Goal: Transaction & Acquisition: Purchase product/service

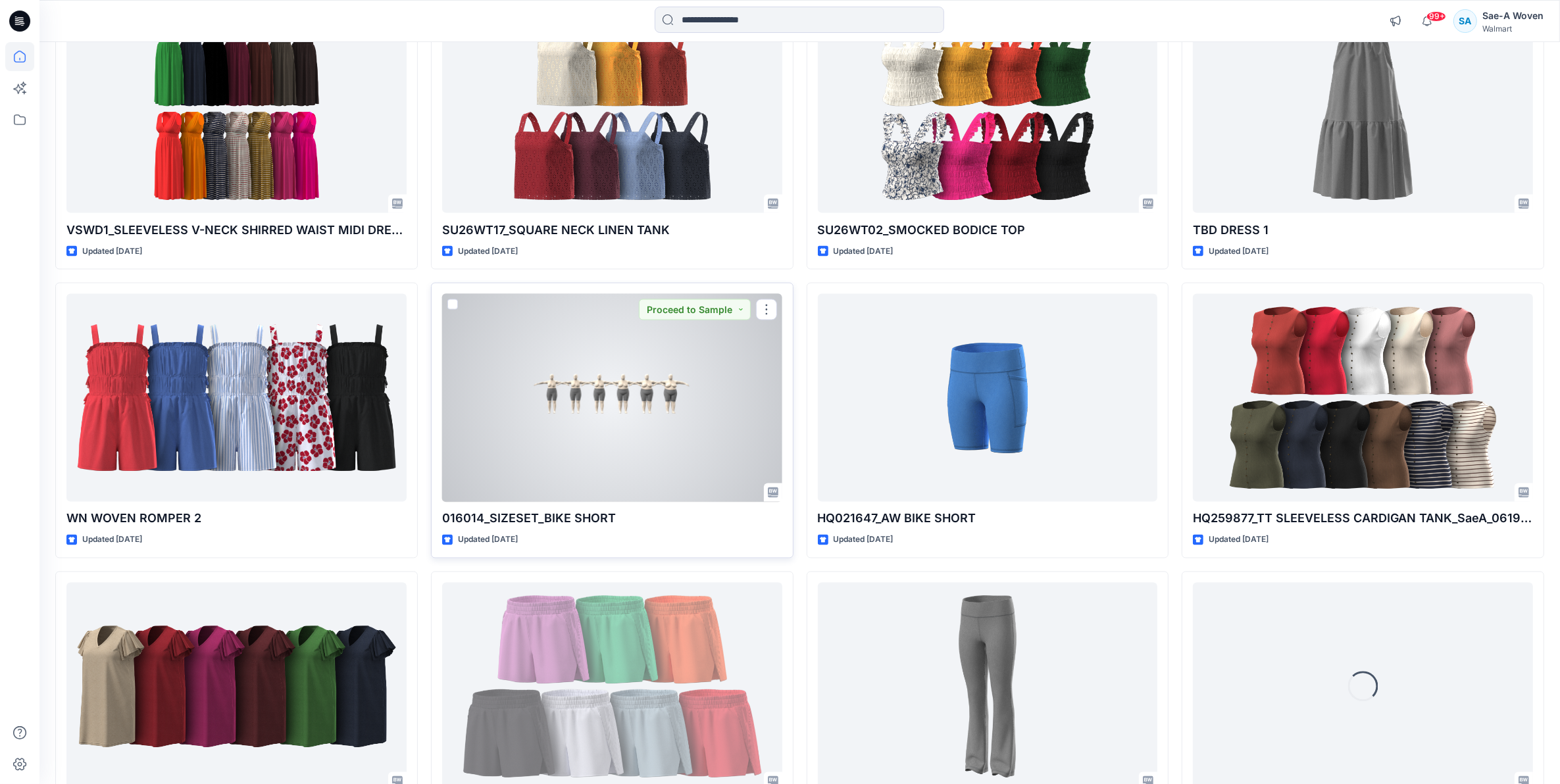
scroll to position [2707, 0]
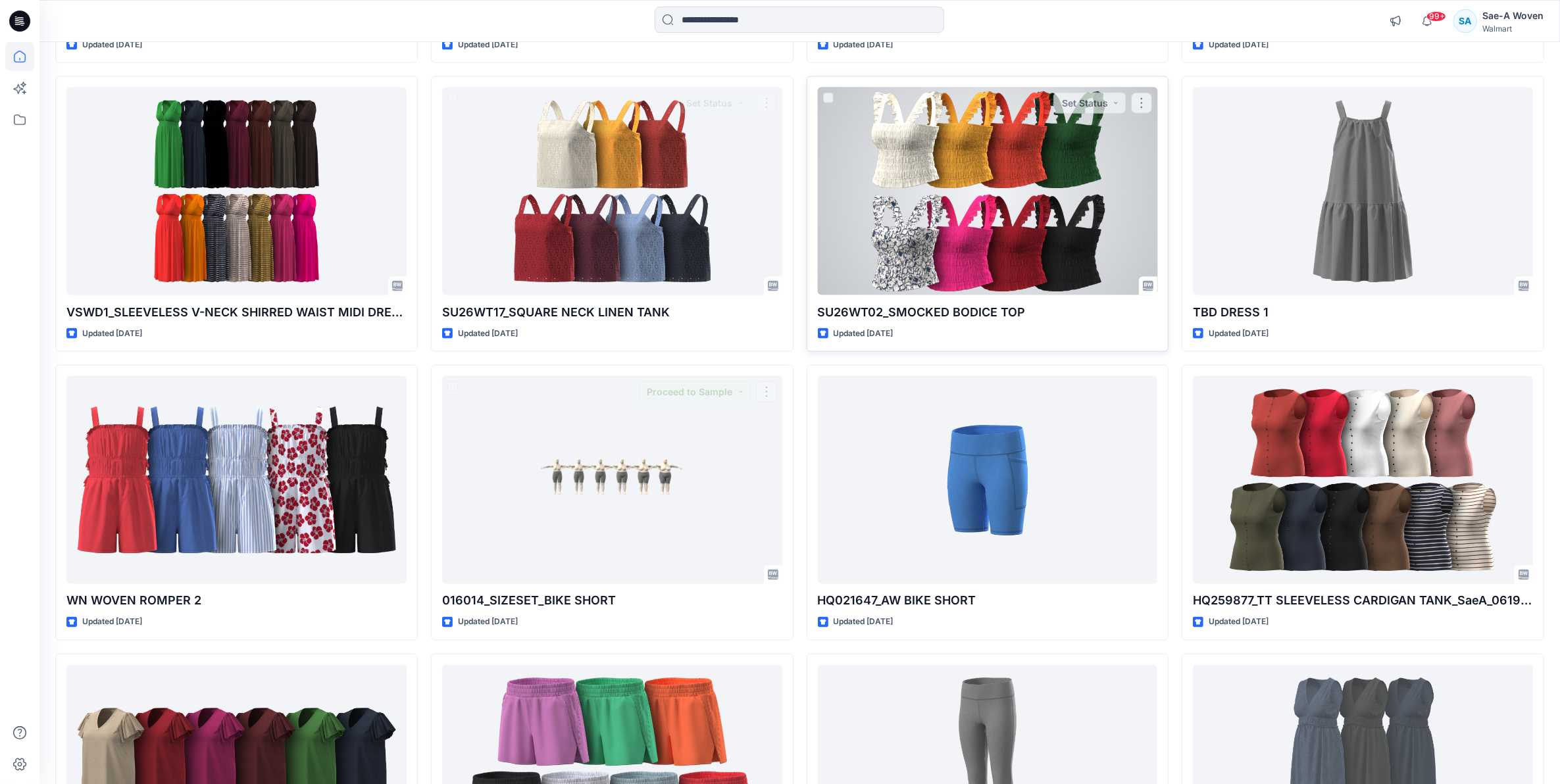
click at [1055, 135] on div at bounding box center [988, 191] width 340 height 208
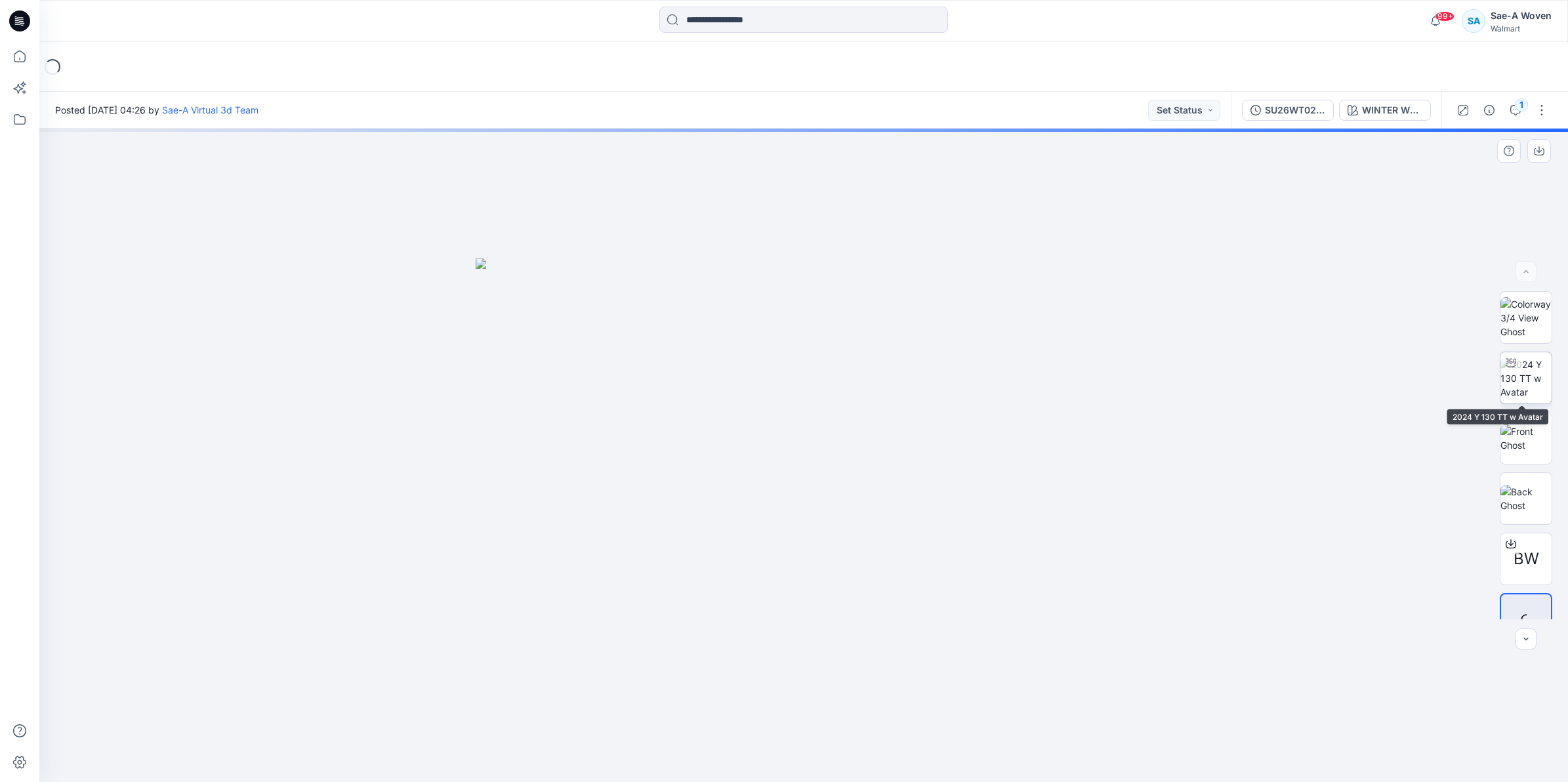
click at [1535, 382] on img at bounding box center [1526, 378] width 51 height 42
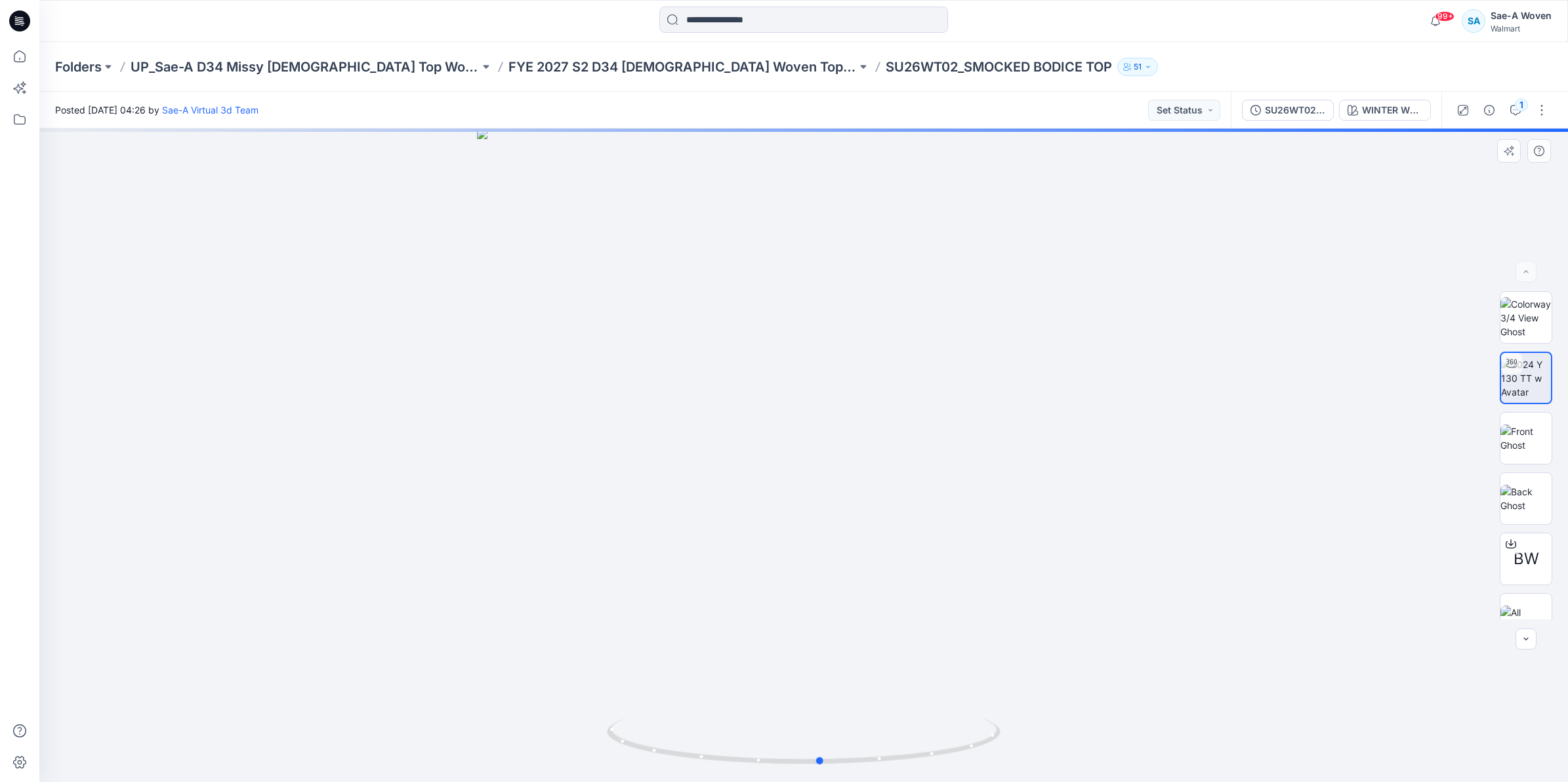
drag, startPoint x: 854, startPoint y: 637, endPoint x: 874, endPoint y: 532, distance: 106.9
click at [874, 532] on div at bounding box center [803, 455] width 1528 height 653
drag, startPoint x: 814, startPoint y: 774, endPoint x: 798, endPoint y: 779, distance: 16.8
click at [799, 779] on img at bounding box center [803, 749] width 394 height 63
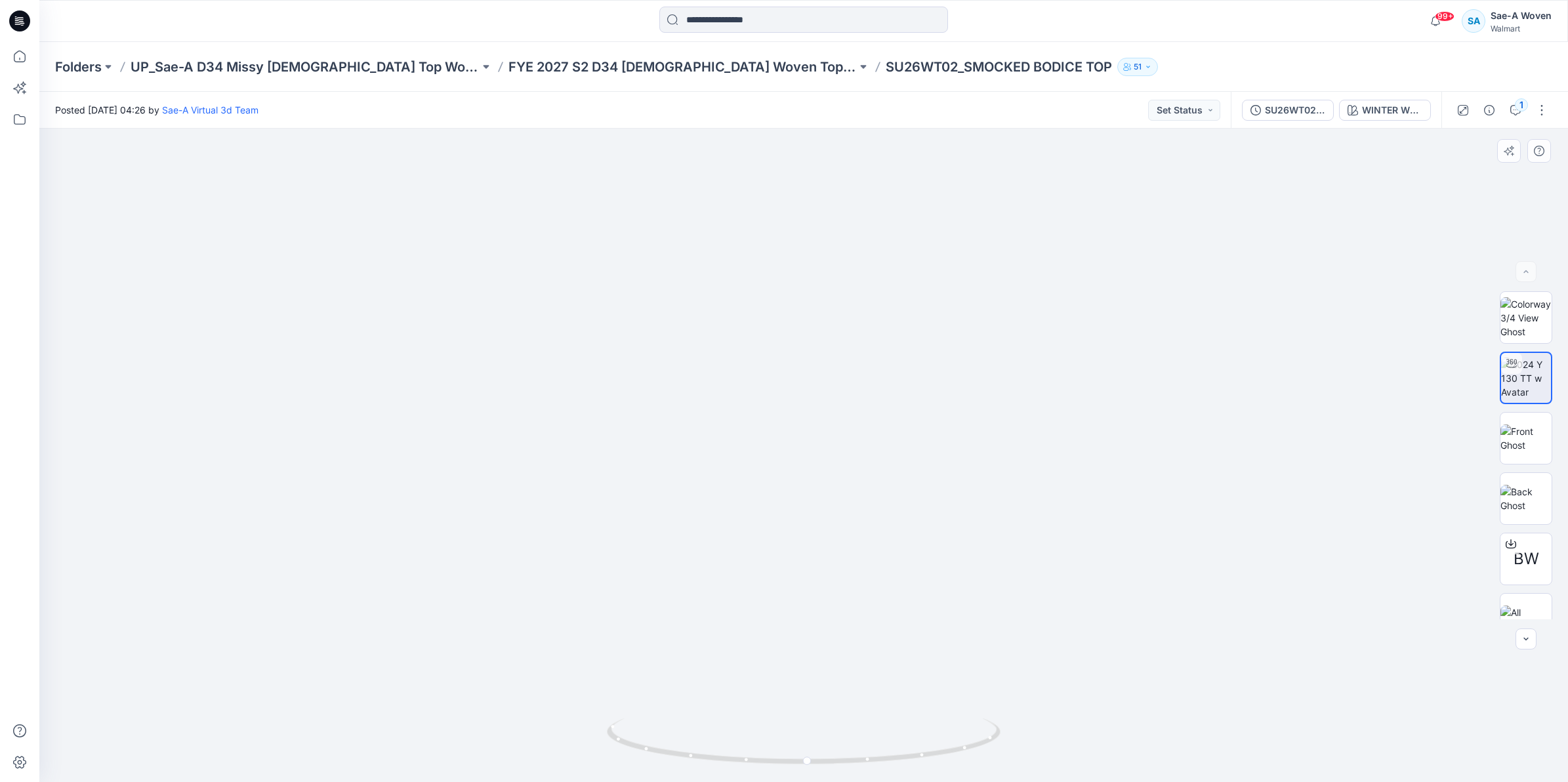
drag, startPoint x: 906, startPoint y: 706, endPoint x: 912, endPoint y: 528, distance: 178.1
click at [912, 528] on img at bounding box center [804, 290] width 986 height 986
drag, startPoint x: 914, startPoint y: 587, endPoint x: 914, endPoint y: 520, distance: 67.0
click at [914, 520] on img at bounding box center [803, 372] width 820 height 819
drag, startPoint x: 778, startPoint y: 595, endPoint x: 827, endPoint y: 545, distance: 70.0
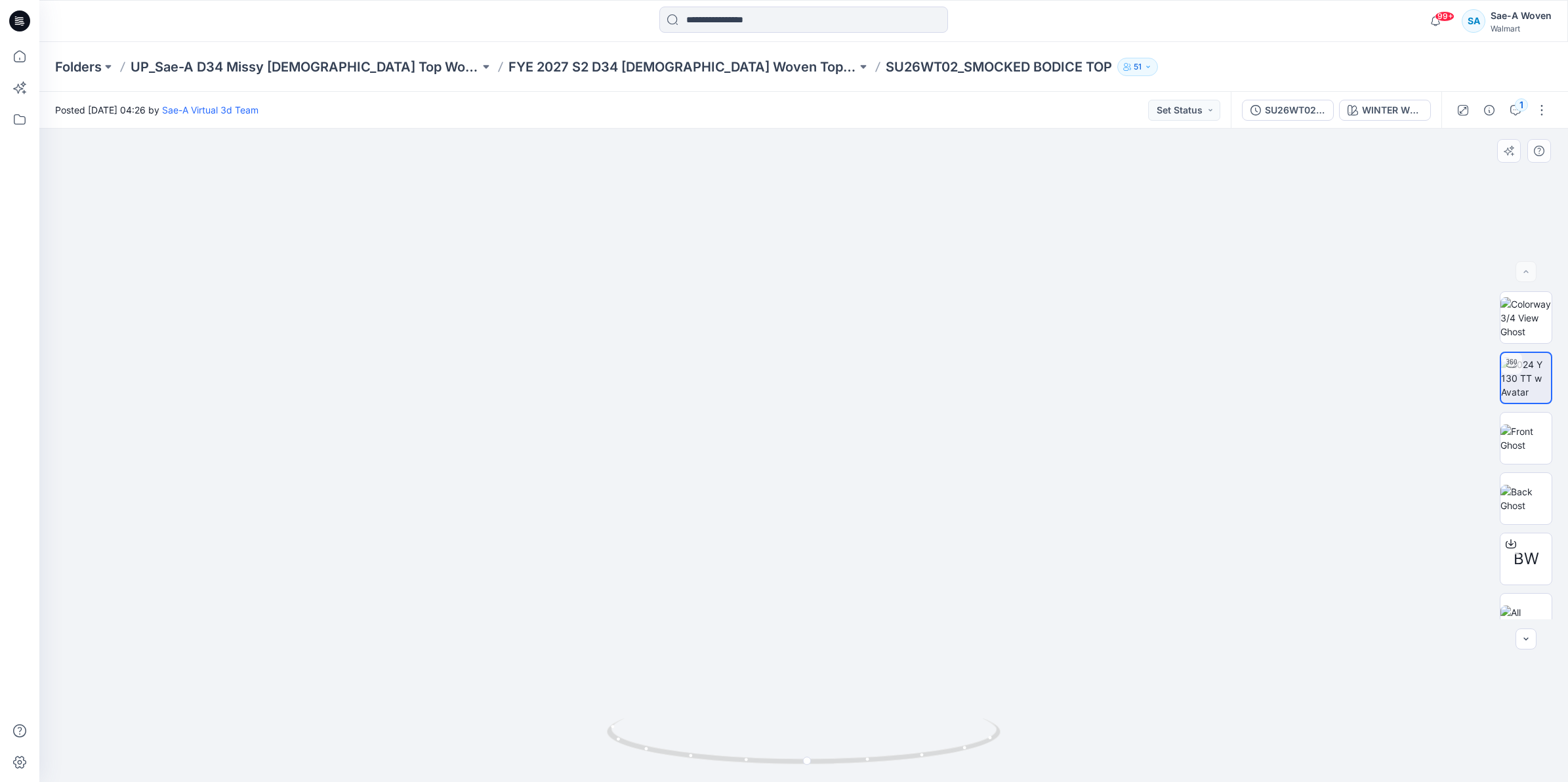
click at [827, 545] on img at bounding box center [803, 372] width 820 height 819
drag, startPoint x: 791, startPoint y: 523, endPoint x: 897, endPoint y: 517, distance: 106.2
click at [889, 517] on img at bounding box center [803, 372] width 820 height 819
drag, startPoint x: 756, startPoint y: 767, endPoint x: 883, endPoint y: 772, distance: 127.1
click at [883, 772] on div at bounding box center [803, 749] width 394 height 65
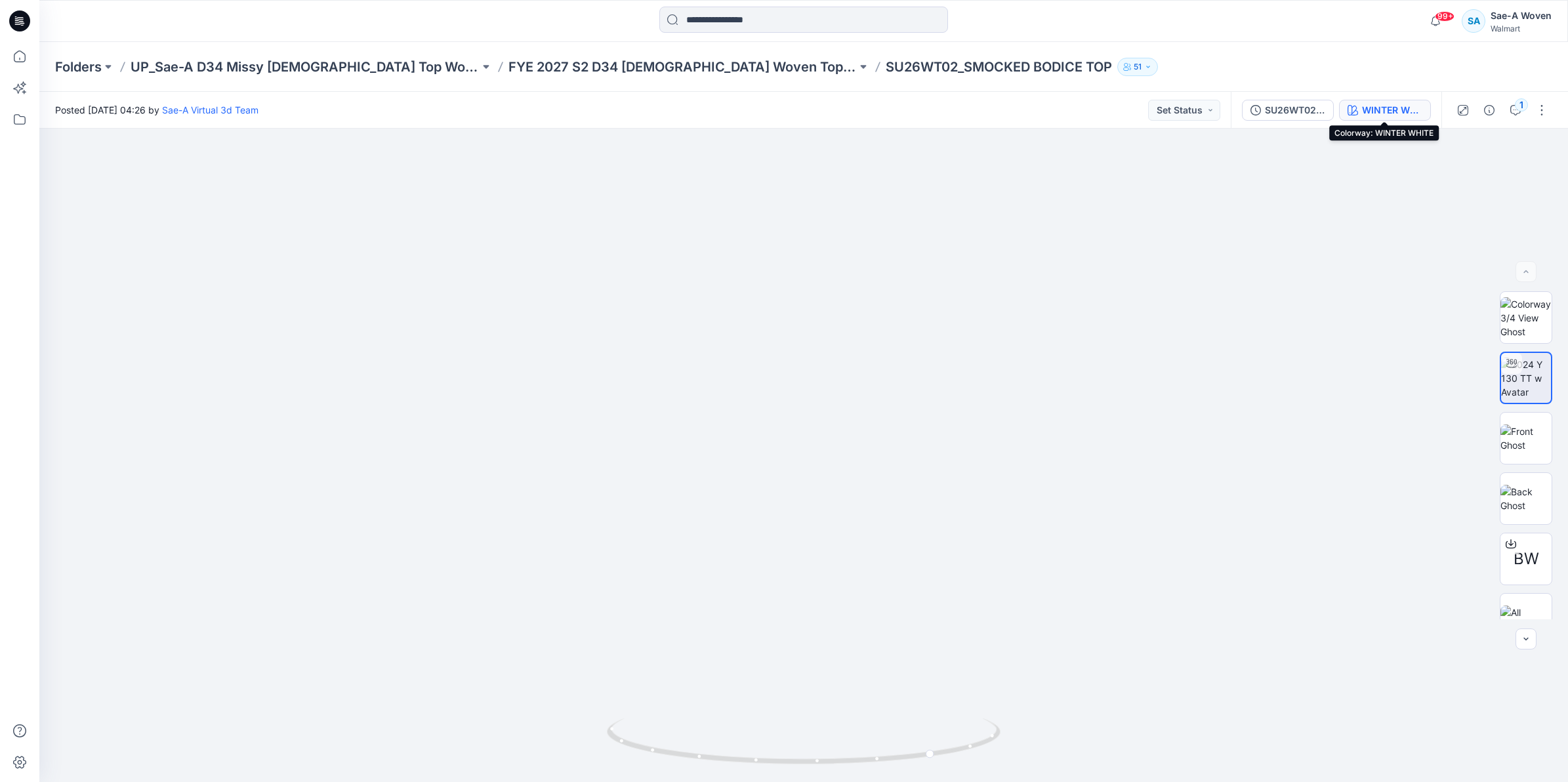
click at [1396, 110] on div "WINTER WHITE" at bounding box center [1392, 110] width 61 height 14
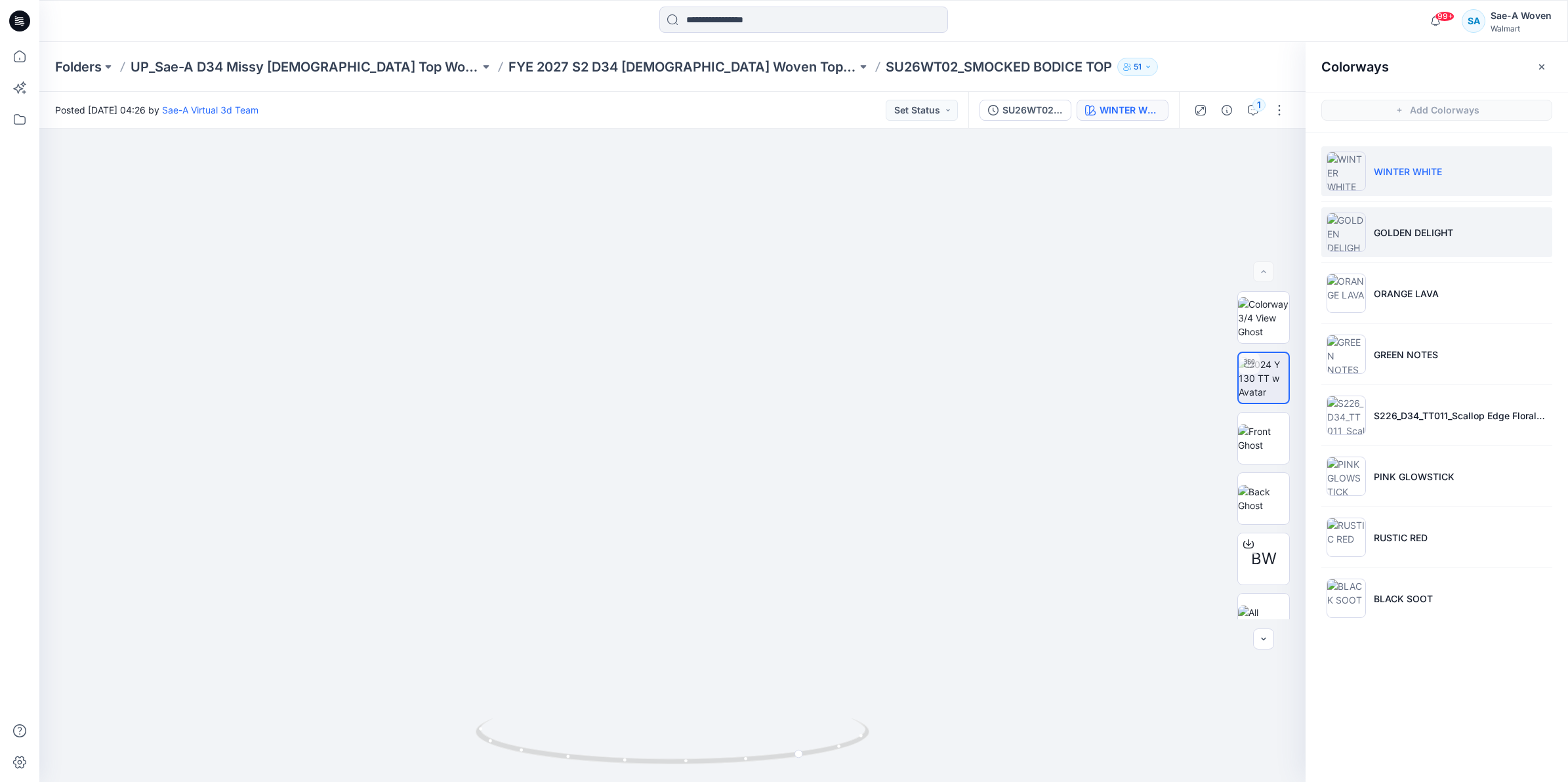
click at [1422, 224] on li "GOLDEN DELIGHT" at bounding box center [1436, 232] width 231 height 50
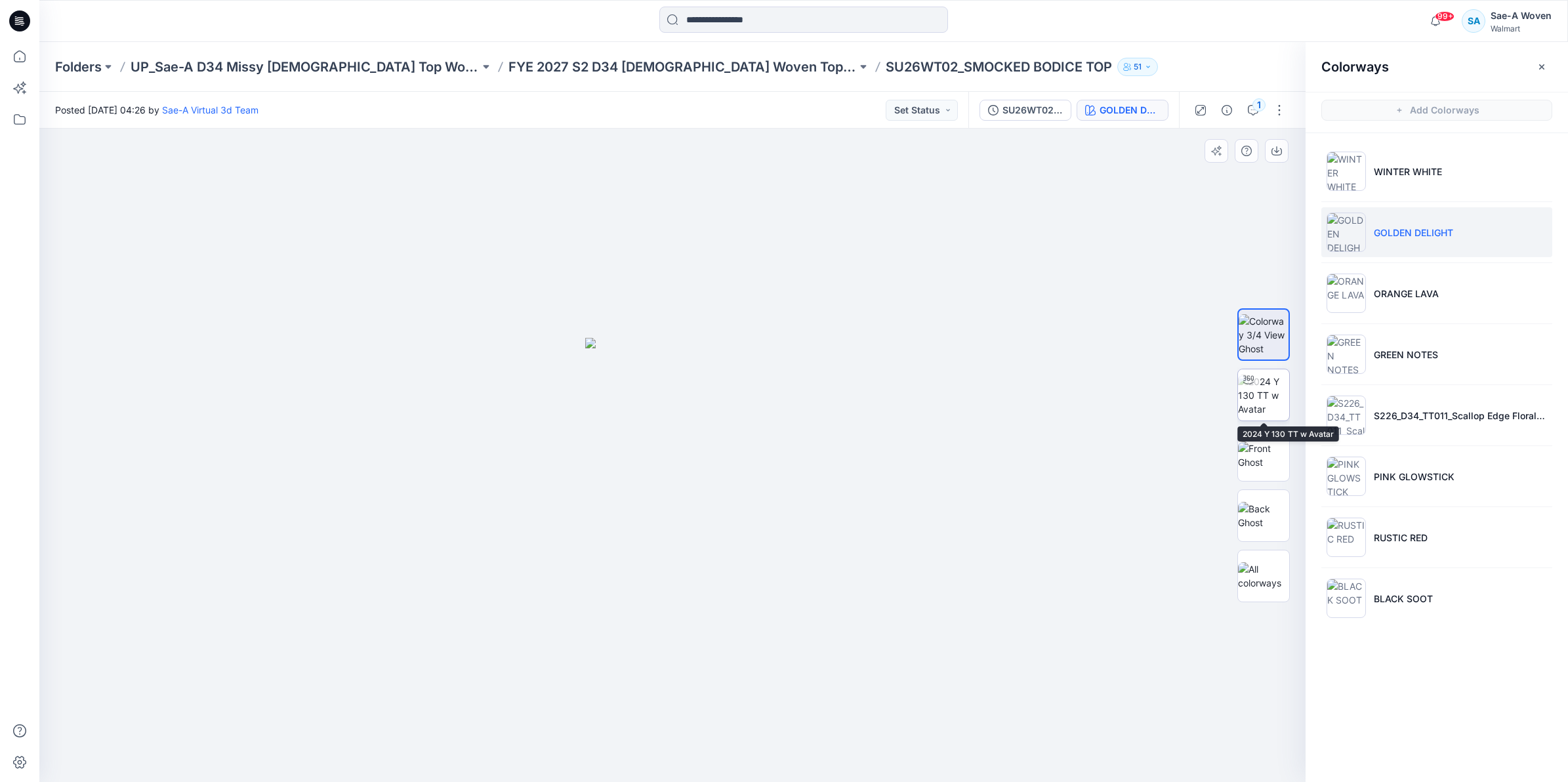
click at [1268, 402] on img at bounding box center [1263, 395] width 51 height 42
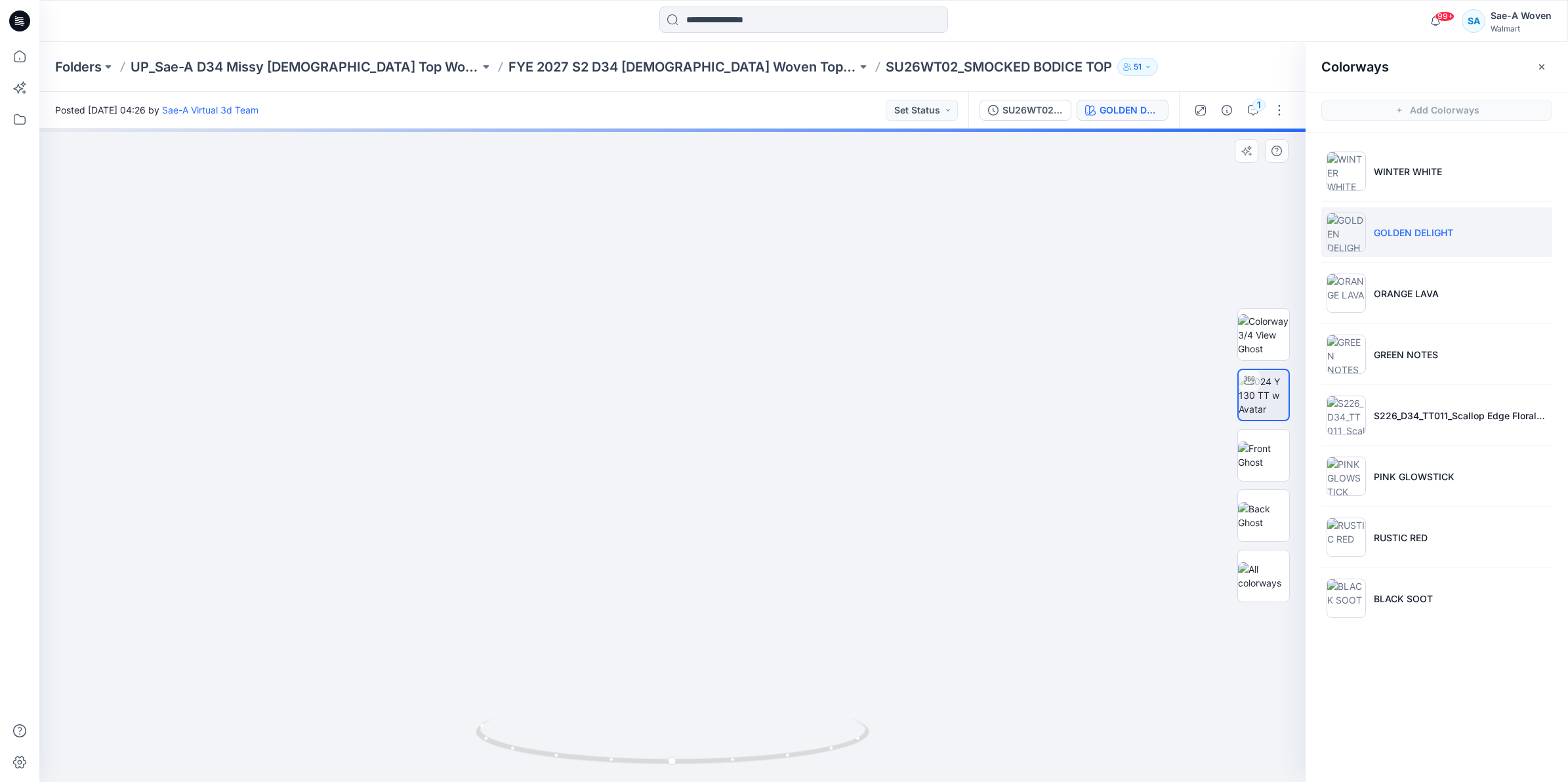
drag, startPoint x: 838, startPoint y: 670, endPoint x: 851, endPoint y: 481, distance: 189.4
click at [851, 481] on img at bounding box center [672, 372] width 820 height 819
drag, startPoint x: 840, startPoint y: 554, endPoint x: 838, endPoint y: 482, distance: 72.0
click at [838, 482] on img at bounding box center [672, 372] width 820 height 819
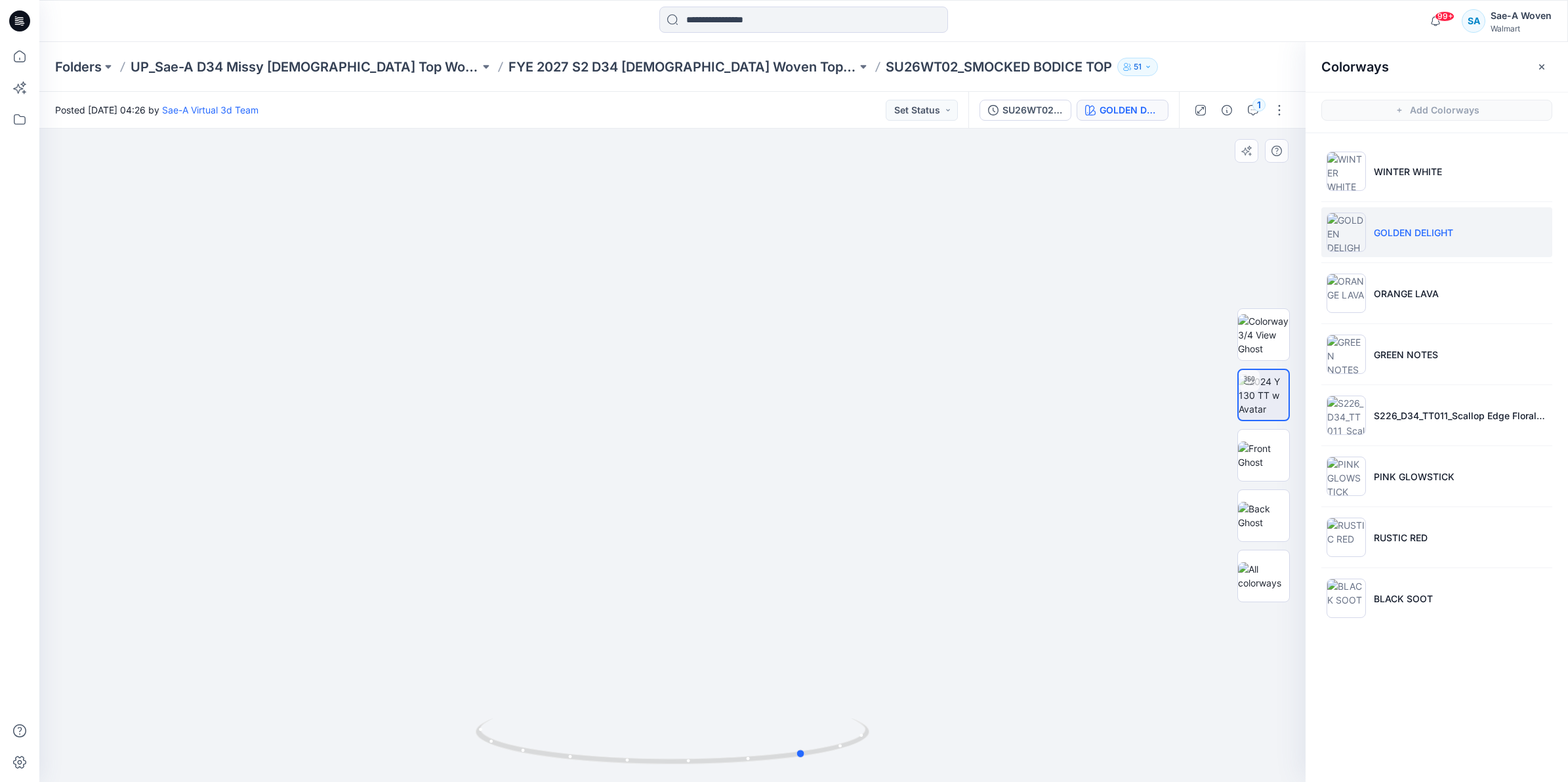
drag, startPoint x: 546, startPoint y: 768, endPoint x: 680, endPoint y: 776, distance: 134.2
click at [680, 776] on img at bounding box center [672, 749] width 394 height 63
drag, startPoint x: 562, startPoint y: 761, endPoint x: 640, endPoint y: 769, distance: 78.4
click at [640, 769] on div at bounding box center [672, 749] width 394 height 65
